Goal: Use online tool/utility: Utilize a website feature to perform a specific function

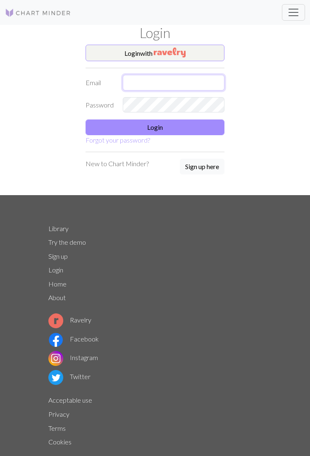
type input "[EMAIL_ADDRESS][DOMAIN_NAME]"
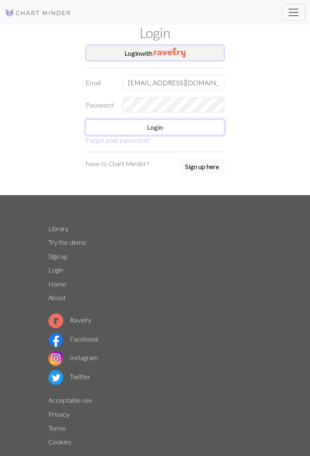
click at [174, 129] on button "Login" at bounding box center [155, 127] width 139 height 16
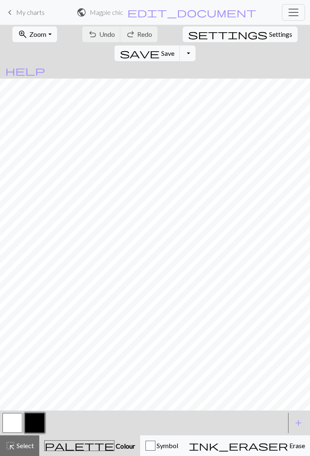
click at [31, 30] on span "Zoom" at bounding box center [37, 34] width 17 height 8
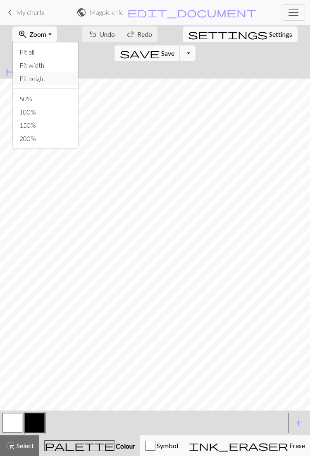
click at [54, 78] on button "Fit height" at bounding box center [45, 78] width 65 height 13
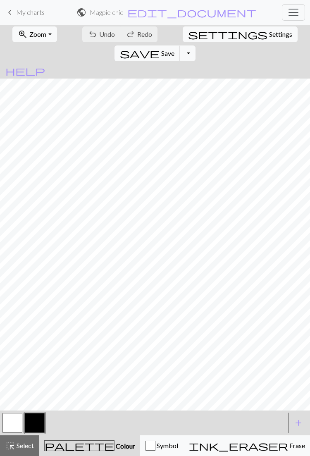
click at [40, 35] on span "Zoom" at bounding box center [37, 34] width 17 height 8
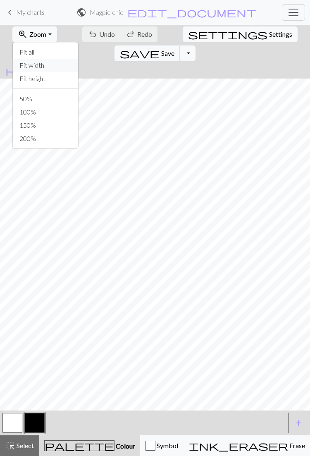
click at [49, 60] on button "Fit width" at bounding box center [45, 65] width 65 height 13
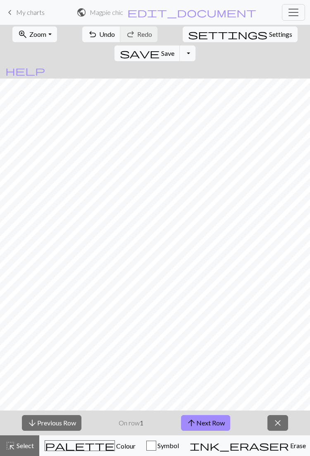
click at [212, 421] on button "arrow_upward Next Row" at bounding box center [205, 423] width 49 height 16
click at [211, 421] on button "arrow_upward Next Row" at bounding box center [205, 423] width 49 height 16
click at [208, 422] on button "arrow_upward Next Row" at bounding box center [205, 423] width 49 height 16
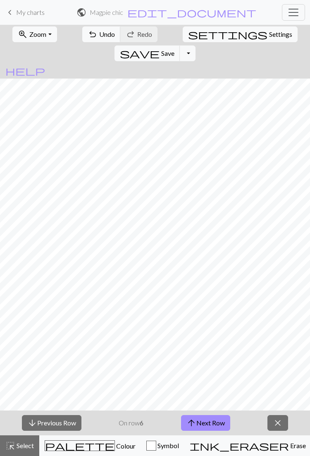
click at [207, 423] on button "arrow_upward Next Row" at bounding box center [205, 423] width 49 height 16
click at [58, 421] on button "arrow_downward Previous Row" at bounding box center [51, 423] width 59 height 16
click at [54, 426] on button "arrow_downward Previous Row" at bounding box center [51, 423] width 59 height 16
click at [55, 423] on button "arrow_downward Previous Row" at bounding box center [51, 423] width 59 height 16
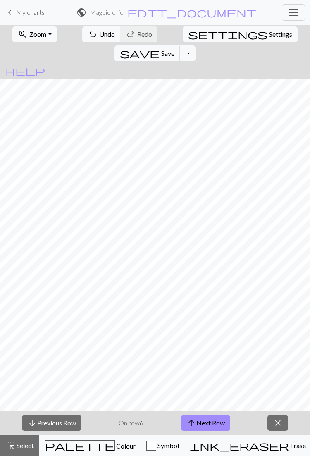
click at [55, 419] on button "arrow_downward Previous Row" at bounding box center [51, 423] width 59 height 16
click at [56, 422] on button "arrow_downward Previous Row" at bounding box center [51, 423] width 59 height 16
